Goal: Transaction & Acquisition: Obtain resource

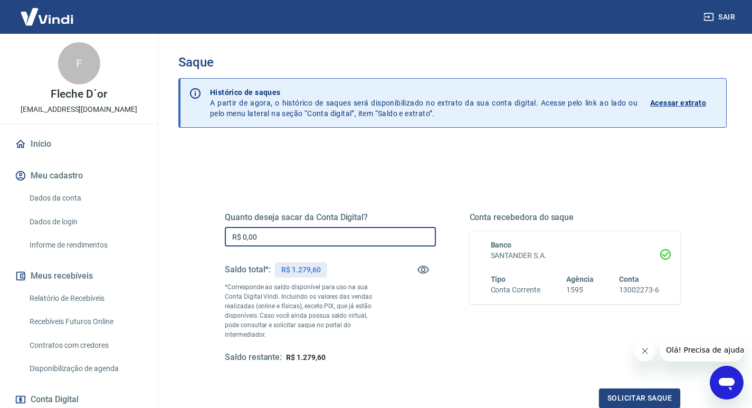
drag, startPoint x: 312, startPoint y: 233, endPoint x: 230, endPoint y: 235, distance: 82.4
click at [230, 235] on input "R$ 0,00" at bounding box center [330, 237] width 211 height 20
click at [243, 188] on div "Quanto deseja sacar da Conta Digital? R$ 0,00 ​ Saldo total*: R$ 1.279,60 *Corr…" at bounding box center [453, 297] width 456 height 221
drag, startPoint x: 281, startPoint y: 238, endPoint x: 175, endPoint y: 238, distance: 106.1
click at [175, 238] on div "Saque Histórico de saques A partir de agora, o histórico de saques será disponi…" at bounding box center [453, 244] width 574 height 421
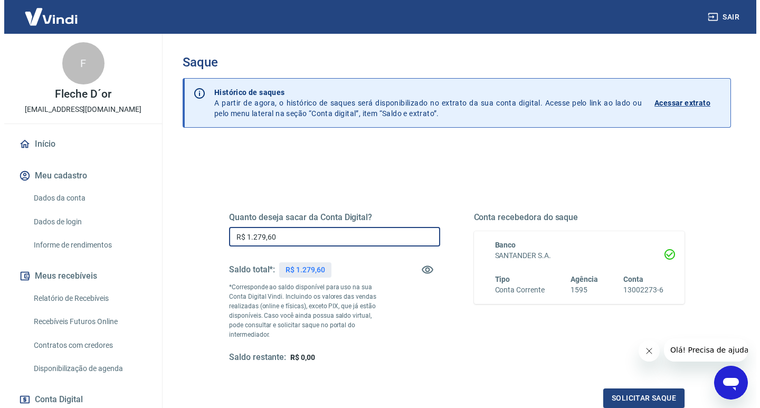
scroll to position [53, 0]
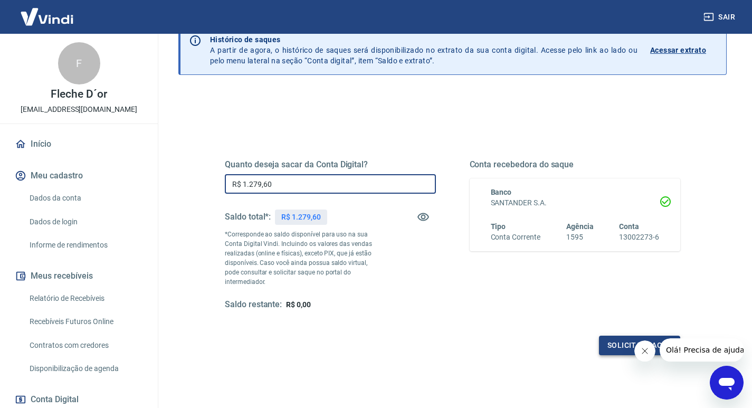
type input "R$ 1.279,60"
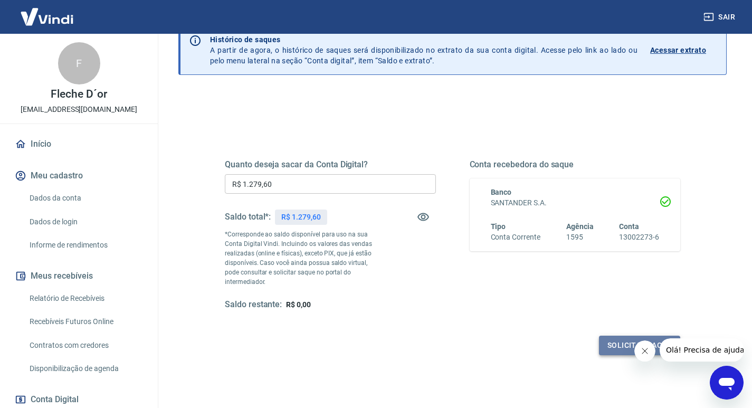
click at [616, 336] on button "Solicitar saque" at bounding box center [639, 346] width 81 height 20
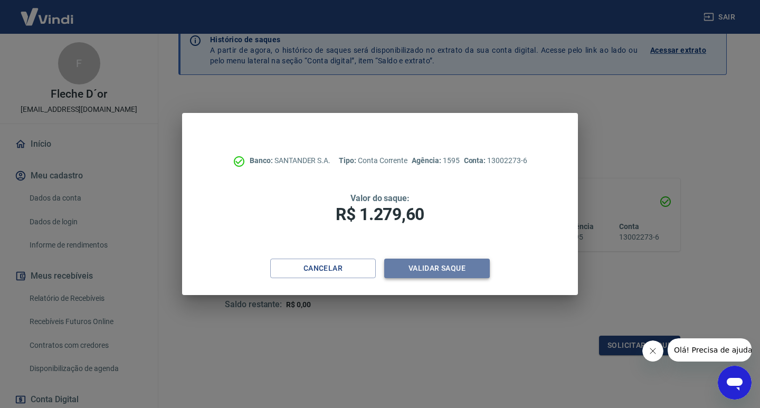
click at [429, 271] on button "Validar saque" at bounding box center [437, 269] width 106 height 20
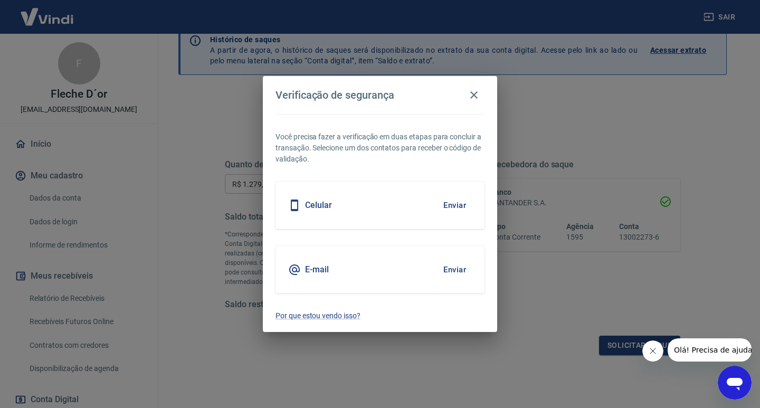
drag, startPoint x: 468, startPoint y: 192, endPoint x: 453, endPoint y: 196, distance: 15.4
click at [467, 191] on div "Celular Enviar" at bounding box center [380, 206] width 209 height 48
click at [453, 198] on button "Enviar" at bounding box center [455, 205] width 34 height 22
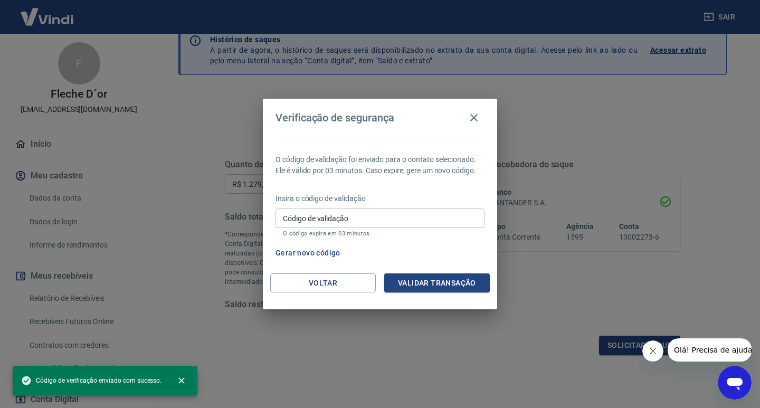
click at [397, 214] on input "Código de validação" at bounding box center [380, 219] width 209 height 20
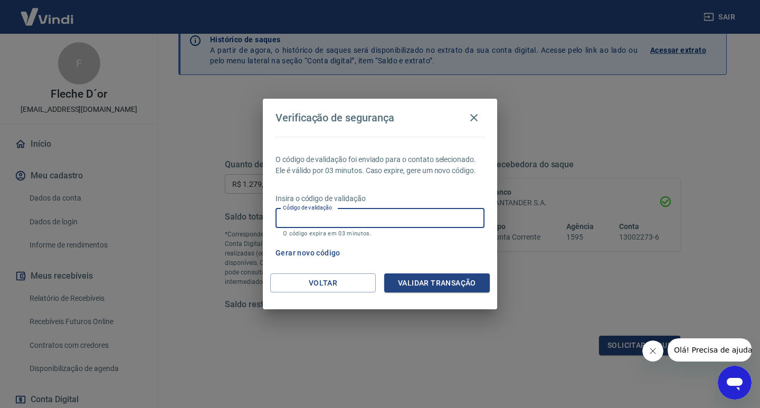
click at [327, 213] on input "Código de validação" at bounding box center [380, 219] width 209 height 20
type input "444506"
click at [438, 280] on button "Validar transação" at bounding box center [437, 283] width 106 height 20
